Goal: Task Accomplishment & Management: Complete application form

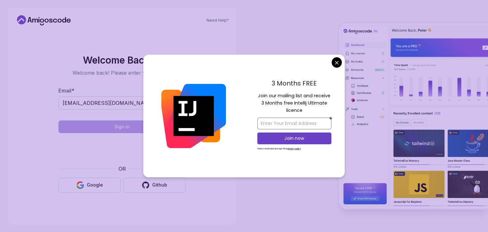
type input "[EMAIL_ADDRESS][DOMAIN_NAME]"
click at [273, 126] on input "email" at bounding box center [294, 123] width 74 height 12
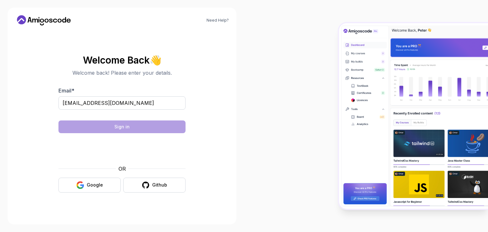
click at [337, 60] on body "Need Help? Welcome Back 👋 Welcome back! Please enter your details. Email * [EMA…" at bounding box center [244, 116] width 488 height 232
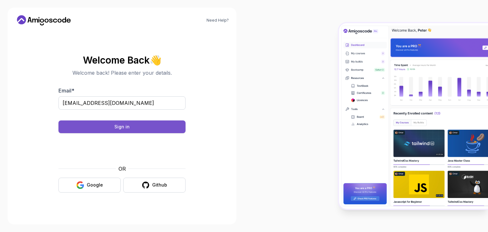
click at [134, 124] on button "Sign in" at bounding box center [121, 126] width 127 height 13
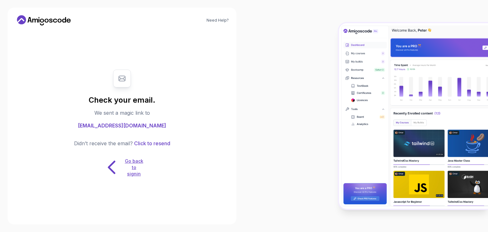
click at [133, 164] on p "Go back to signin" at bounding box center [133, 167] width 19 height 19
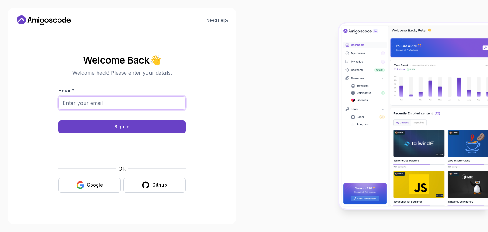
click at [121, 99] on input "Email *" at bounding box center [121, 102] width 127 height 13
type input "[EMAIL_ADDRESS][DOMAIN_NAME]"
click at [88, 181] on button "Google" at bounding box center [89, 185] width 62 height 15
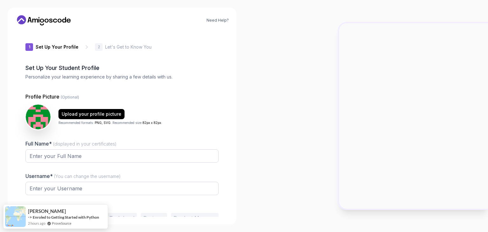
type input "bravebison6eee7"
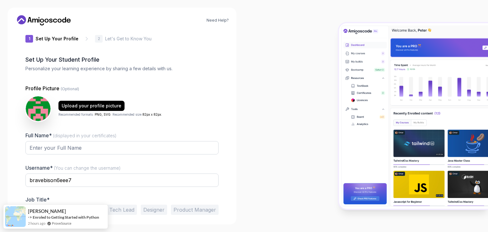
scroll to position [33, 0]
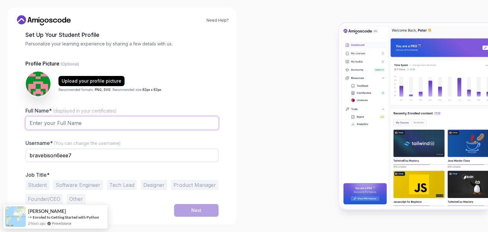
click at [103, 125] on input "Full Name* (displayed in your certificates)" at bounding box center [121, 122] width 193 height 13
type input "Poorna Chandra Rao"
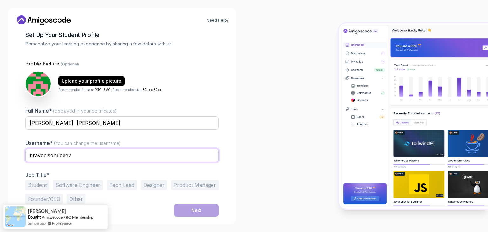
drag, startPoint x: 87, startPoint y: 153, endPoint x: 0, endPoint y: 153, distance: 86.7
click at [0, 153] on div "Need Help? 1 Set Up Your Profile 1 Set Up Your Profile 2 Let's Get to Know You …" at bounding box center [122, 116] width 244 height 232
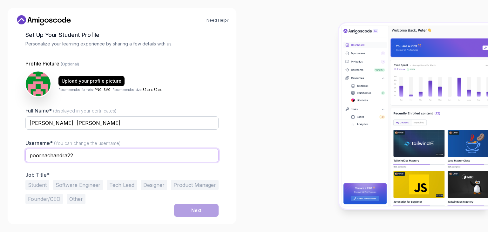
type input "poornachandra22"
click at [47, 185] on button "Student" at bounding box center [37, 185] width 24 height 10
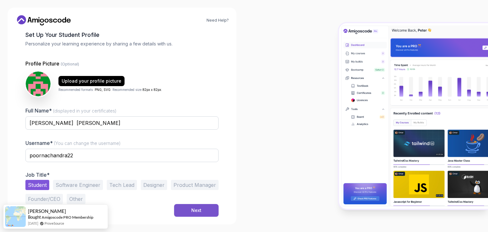
click at [198, 212] on div "Next" at bounding box center [196, 210] width 10 height 6
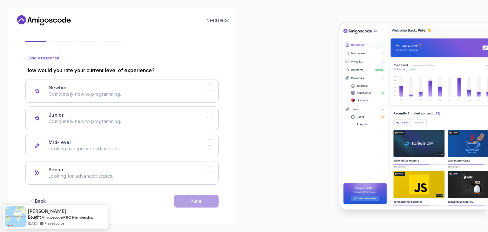
scroll to position [52, 0]
click at [171, 146] on p "Looking to improve coding skills." at bounding box center [128, 148] width 158 height 6
click at [191, 197] on button "Next" at bounding box center [196, 201] width 44 height 13
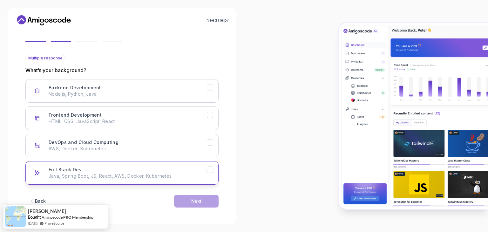
click at [120, 180] on button "Full Stack Dev Java, Spring Boot, JS, React, AWS, Docker, Kubernetes" at bounding box center [121, 172] width 193 height 23
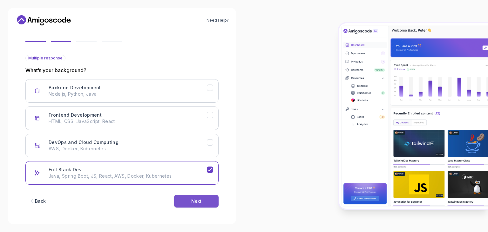
click at [188, 199] on button "Next" at bounding box center [196, 201] width 44 height 13
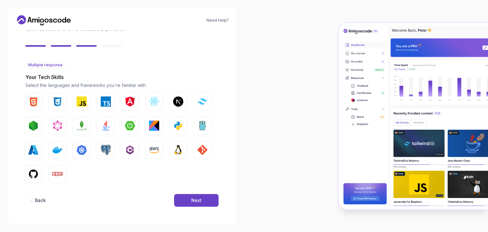
scroll to position [45, 0]
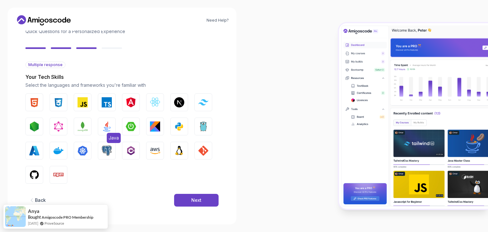
click at [107, 124] on img "button" at bounding box center [107, 126] width 10 height 10
click at [182, 200] on button "Next" at bounding box center [196, 200] width 44 height 13
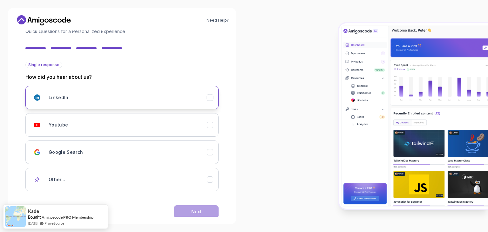
click at [110, 94] on div "LinkedIn" at bounding box center [128, 97] width 158 height 13
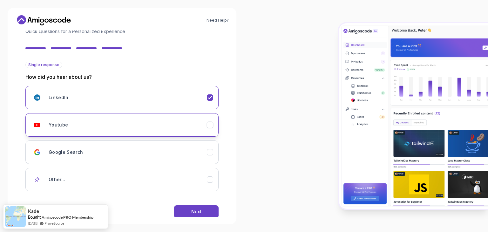
click at [129, 129] on div "Youtube" at bounding box center [128, 124] width 158 height 13
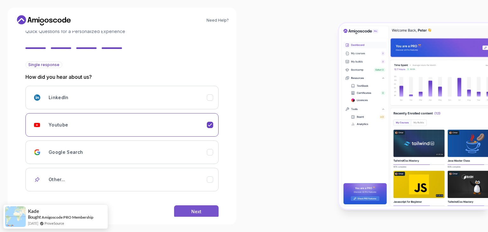
click at [192, 211] on div "Next" at bounding box center [196, 211] width 10 height 6
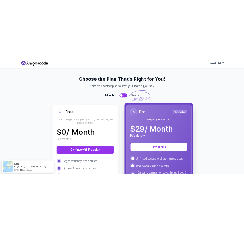
scroll to position [0, 0]
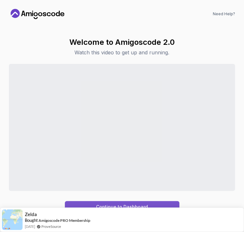
click at [125, 203] on button "Continue to Dashboard" at bounding box center [122, 206] width 114 height 11
